Goal: Contribute content: Contribute content

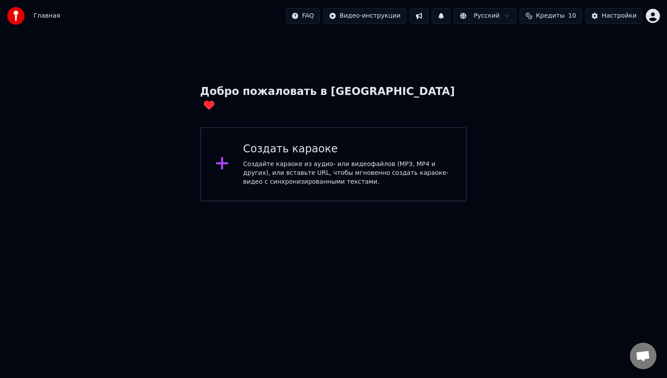
click at [421, 16] on button at bounding box center [419, 16] width 19 height 16
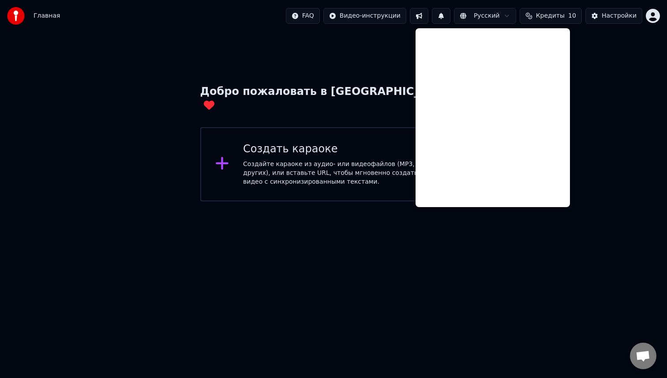
click at [421, 16] on button at bounding box center [419, 16] width 19 height 16
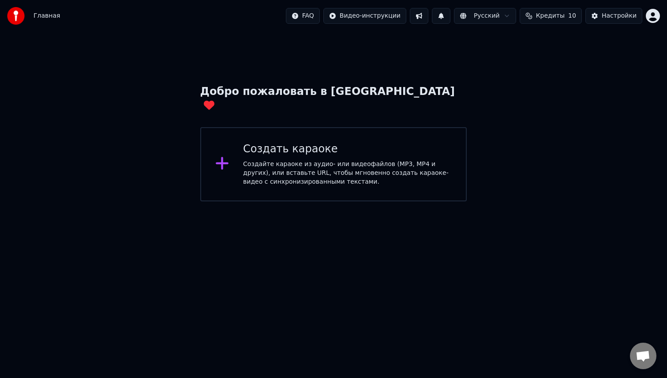
click at [248, 160] on div "Создайте караоке из аудио- или видеофайлов (MP3, MP4 и других), или вставьте UR…" at bounding box center [347, 173] width 209 height 26
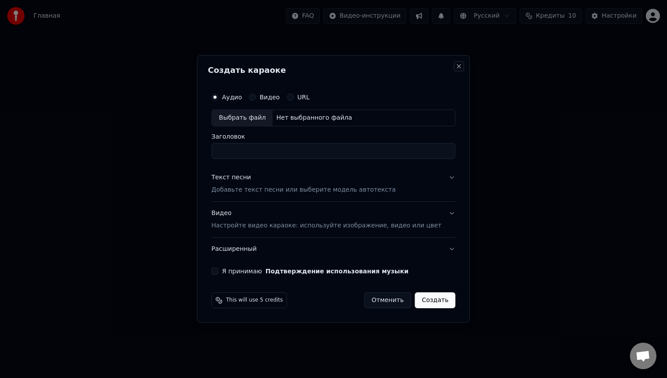
click at [456, 66] on button "Close" at bounding box center [459, 66] width 7 height 7
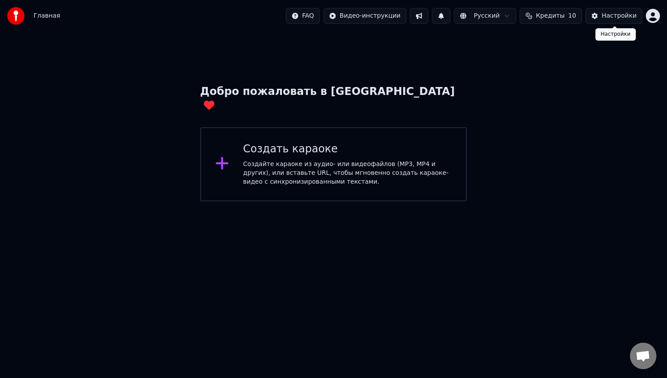
click at [617, 15] on div "Настройки" at bounding box center [619, 15] width 35 height 9
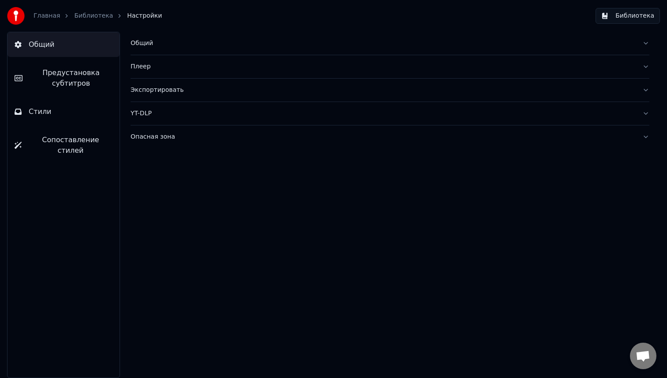
click at [41, 139] on span "Сопоставление стилей" at bounding box center [71, 145] width 84 height 21
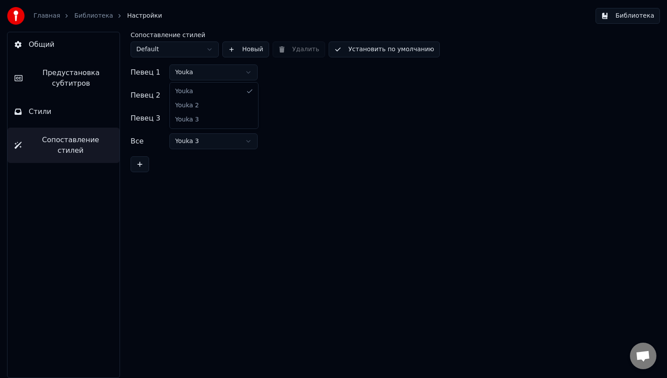
click at [250, 72] on html "Главная Библиотека Настройки Библиотека Общий Предустановка субтитров Стили Соп…" at bounding box center [333, 189] width 667 height 378
click at [347, 99] on div "Певец 2 Youka 2" at bounding box center [390, 95] width 519 height 16
click at [41, 39] on span "Общий" at bounding box center [42, 44] width 26 height 11
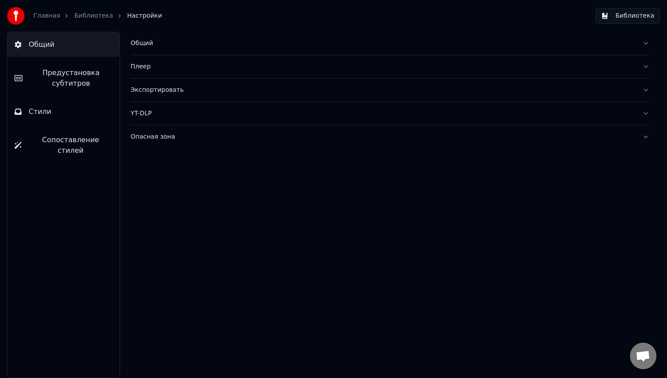
click at [645, 67] on button "Плеер" at bounding box center [390, 66] width 519 height 23
click at [647, 113] on button "YT-DLP" at bounding box center [390, 113] width 519 height 23
click at [647, 135] on button "Опасная зона" at bounding box center [390, 136] width 519 height 23
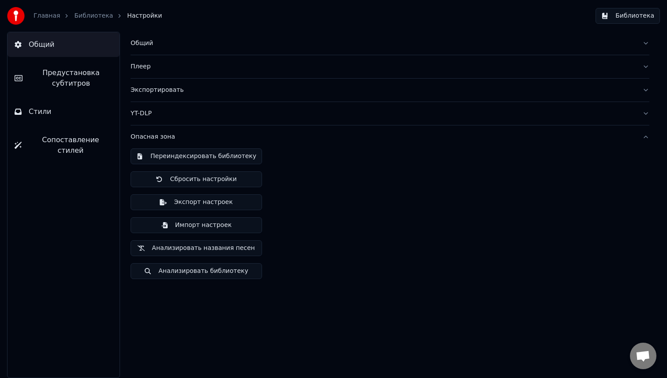
click at [647, 135] on button "Опасная зона" at bounding box center [390, 136] width 519 height 23
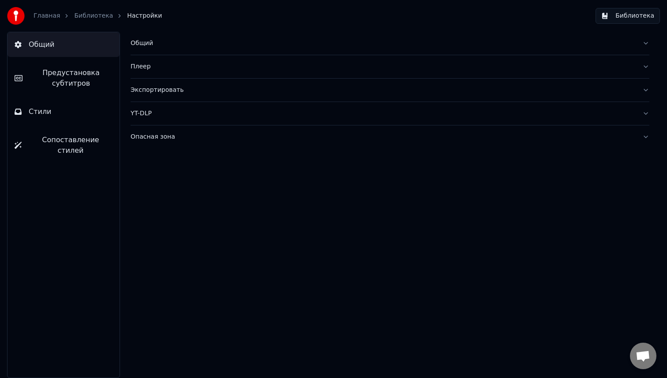
click at [98, 17] on link "Библиотека" at bounding box center [93, 15] width 39 height 9
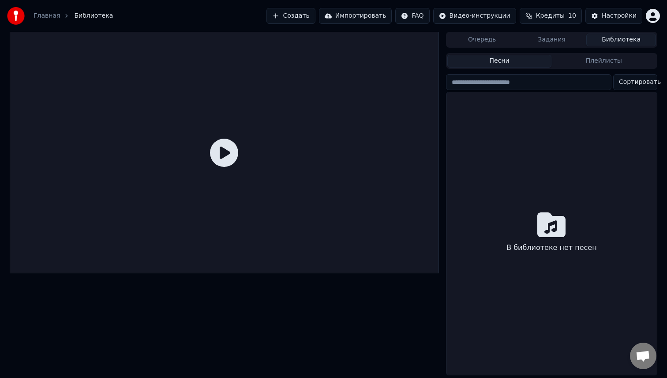
click at [224, 150] on icon at bounding box center [224, 152] width 28 height 28
click at [609, 46] on div "Очередь Задания Библиотека" at bounding box center [551, 40] width 211 height 16
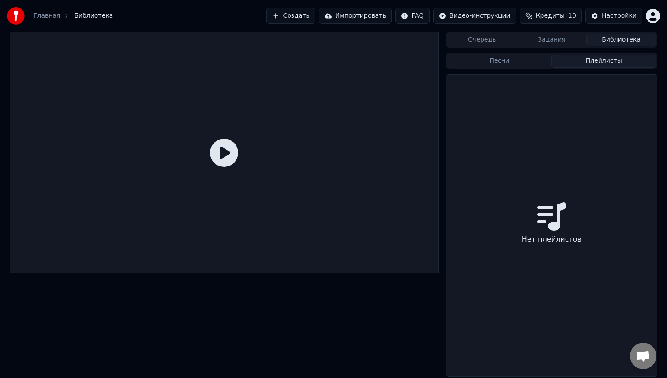
click at [591, 60] on button "Плейлисты" at bounding box center [603, 61] width 105 height 13
click at [518, 67] on button "Песни" at bounding box center [499, 61] width 105 height 13
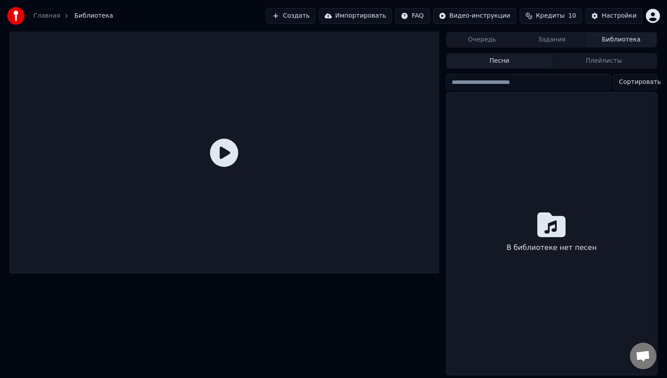
click at [551, 41] on button "Задания" at bounding box center [552, 40] width 70 height 13
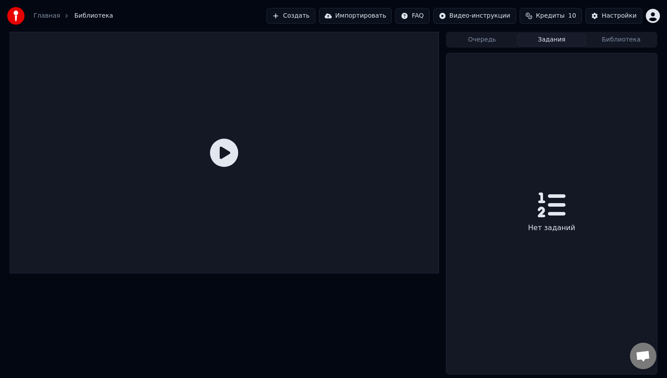
click at [484, 42] on button "Очередь" at bounding box center [482, 40] width 70 height 13
click at [577, 40] on button "Задания" at bounding box center [552, 40] width 70 height 13
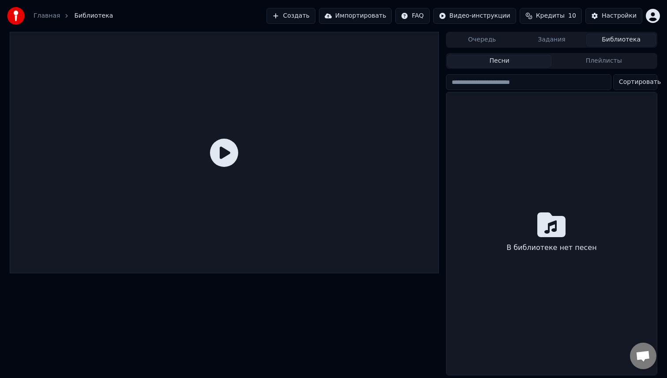
click at [620, 39] on button "Библиотека" at bounding box center [621, 40] width 70 height 13
click at [305, 15] on button "Создать" at bounding box center [290, 16] width 49 height 16
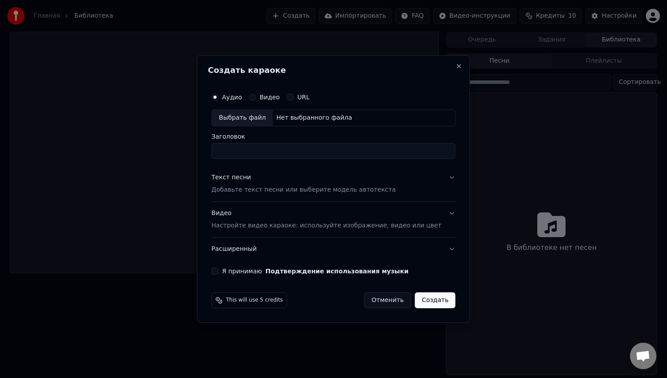
click at [246, 116] on div "Выбрать файл" at bounding box center [242, 118] width 61 height 16
click at [260, 151] on input "Заголовок" at bounding box center [333, 151] width 244 height 16
type input "**********"
click at [361, 190] on p "Добавьте текст песни или выберите модель автотекста" at bounding box center [303, 189] width 184 height 9
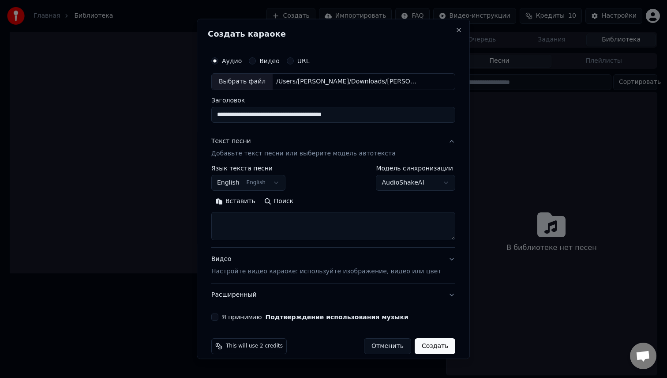
click at [280, 183] on body "**********" at bounding box center [333, 189] width 667 height 378
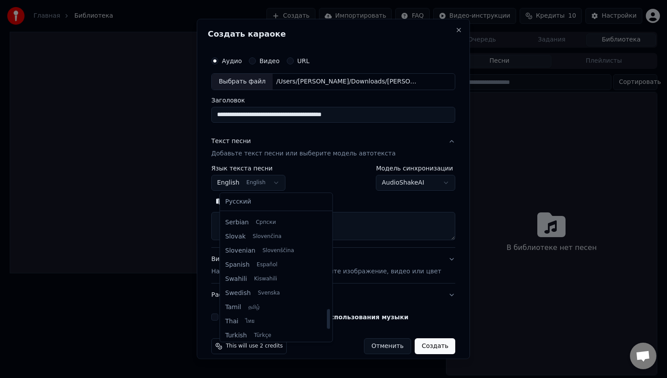
scroll to position [621, 0]
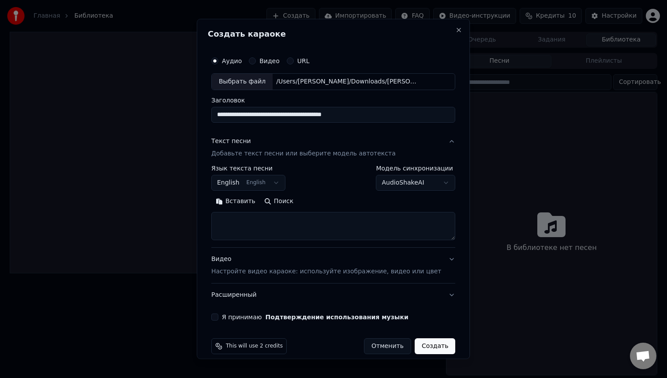
click at [437, 183] on body "**********" at bounding box center [333, 189] width 667 height 378
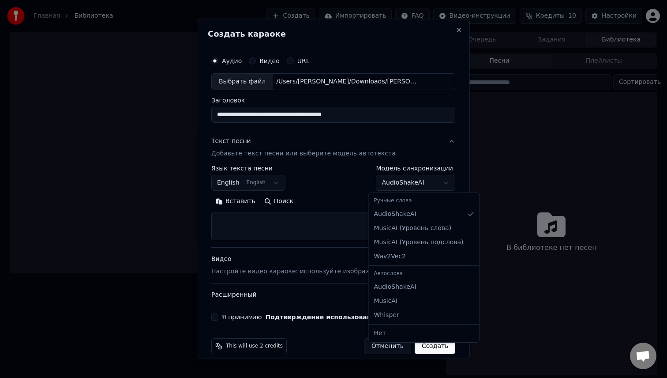
click at [437, 182] on body "**********" at bounding box center [333, 189] width 667 height 378
click at [334, 168] on body "**********" at bounding box center [333, 189] width 667 height 378
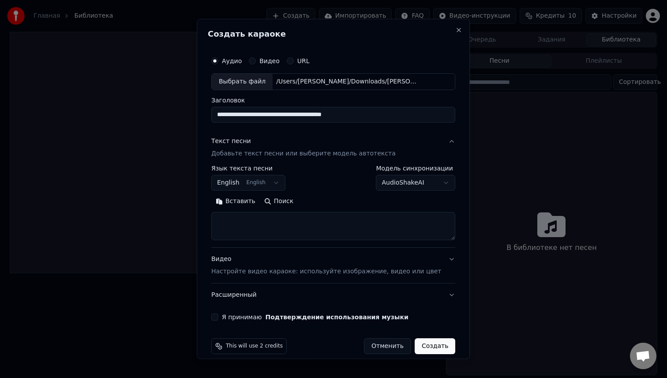
click at [443, 140] on button "Текст песни Добавьте текст песни или выберите модель автотекста" at bounding box center [333, 147] width 244 height 35
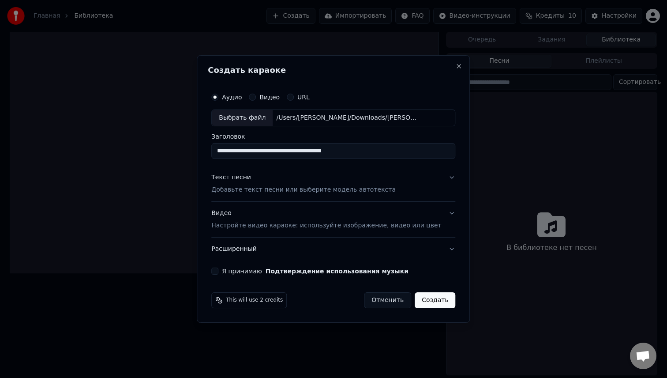
click at [242, 178] on div "Текст песни" at bounding box center [231, 177] width 40 height 9
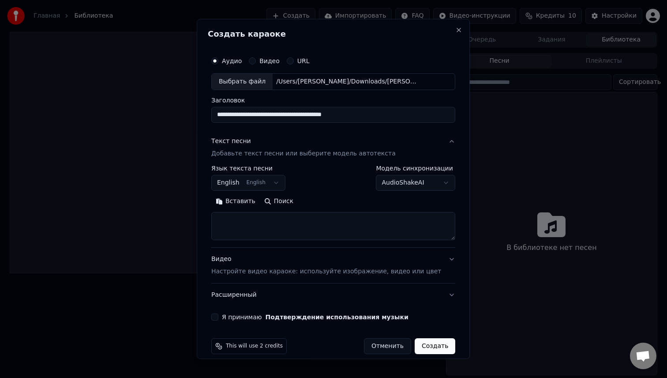
click at [281, 181] on body "**********" at bounding box center [333, 189] width 667 height 378
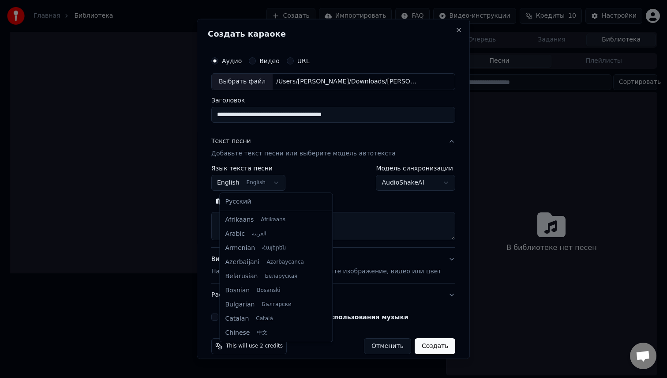
scroll to position [71, 0]
select select "**"
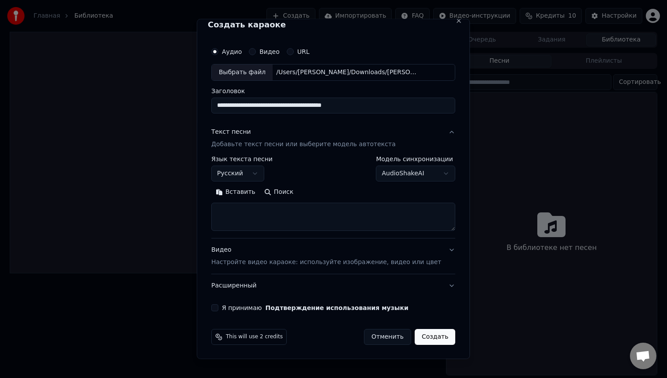
scroll to position [9, 0]
click at [257, 211] on textarea at bounding box center [333, 217] width 244 height 28
paste textarea "**********"
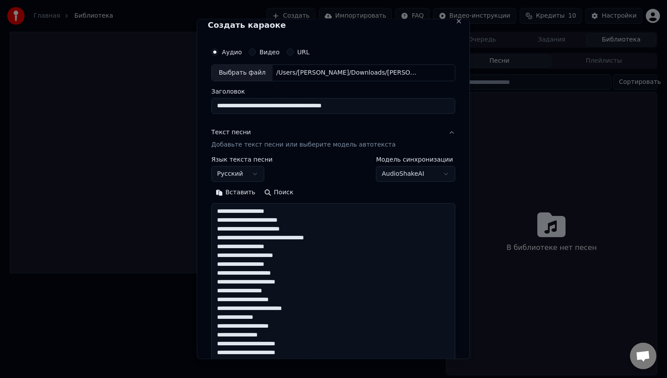
scroll to position [161, 0]
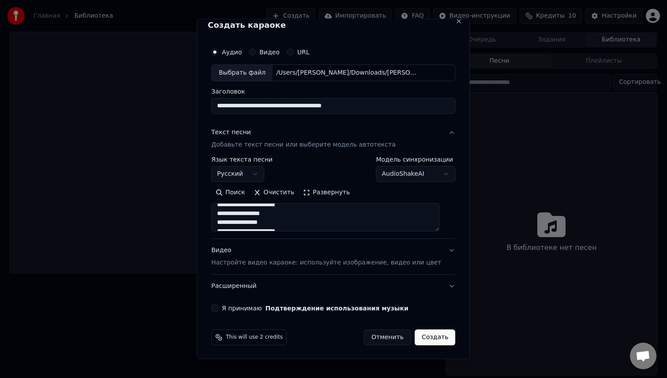
type textarea "**********"
click at [315, 191] on button "Развернуть" at bounding box center [327, 192] width 56 height 14
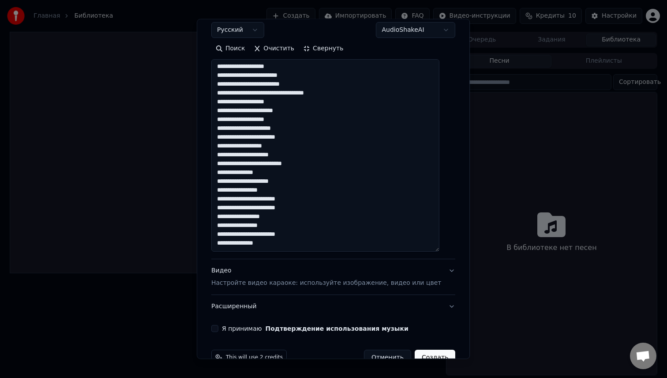
scroll to position [173, 0]
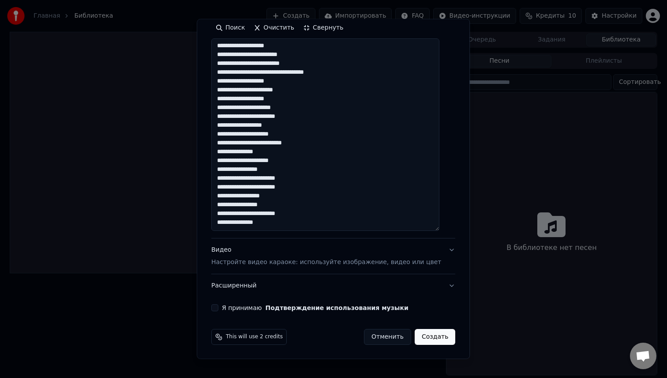
click at [441, 248] on button "Видео Настройте видео караоке: используйте изображение, видео или цвет" at bounding box center [333, 255] width 244 height 35
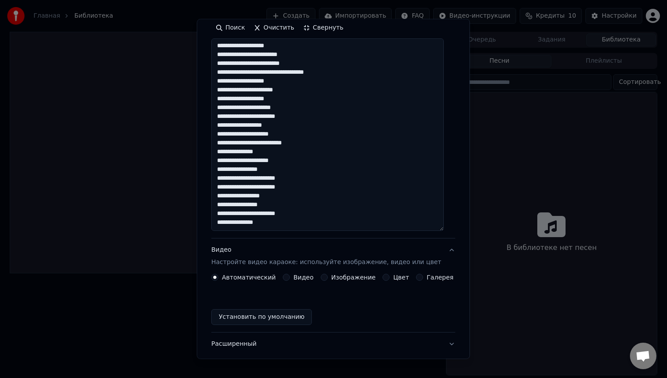
scroll to position [0, 0]
